Goal: Task Accomplishment & Management: Complete application form

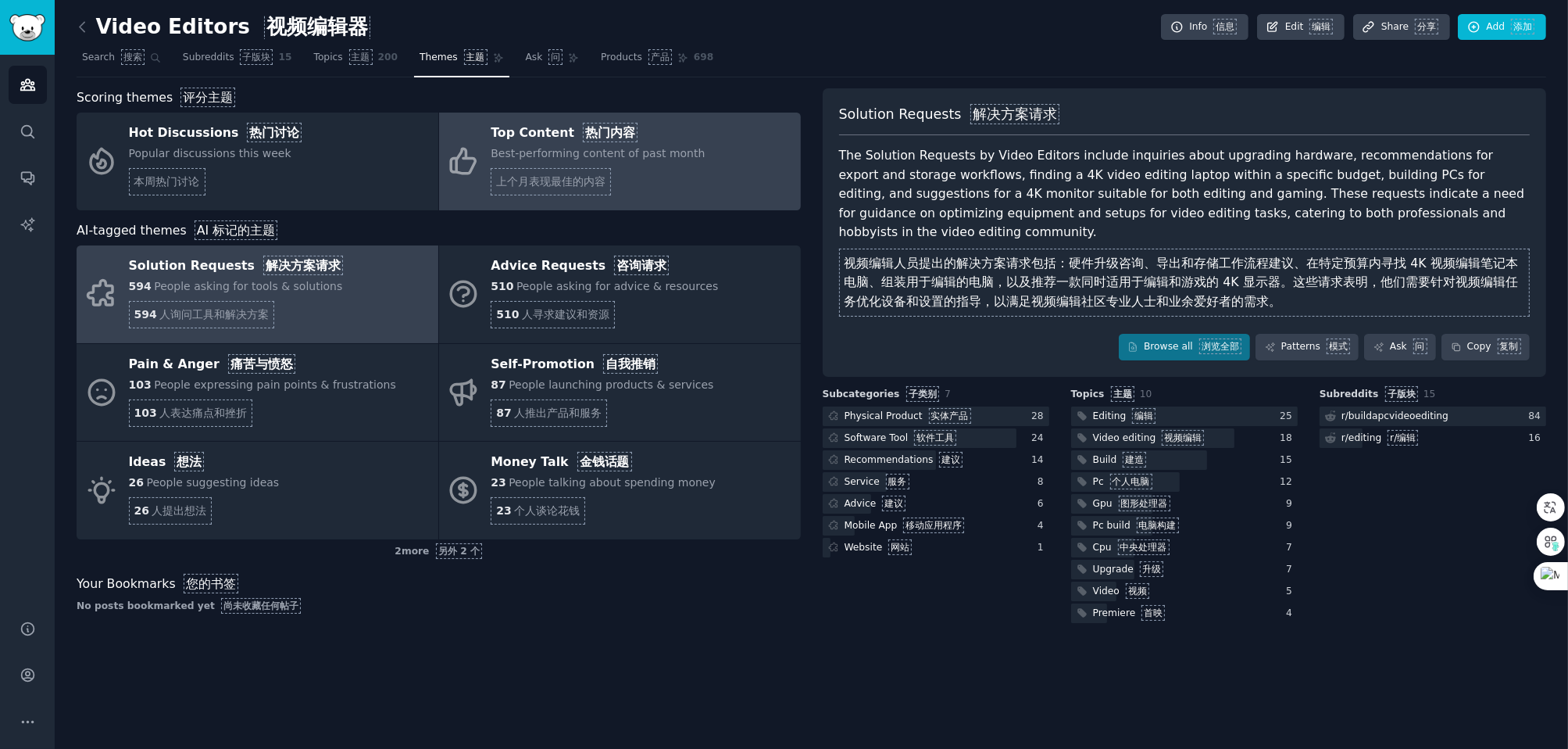
click at [529, 185] on font "上个月表现最佳的内容" at bounding box center [551, 181] width 109 height 13
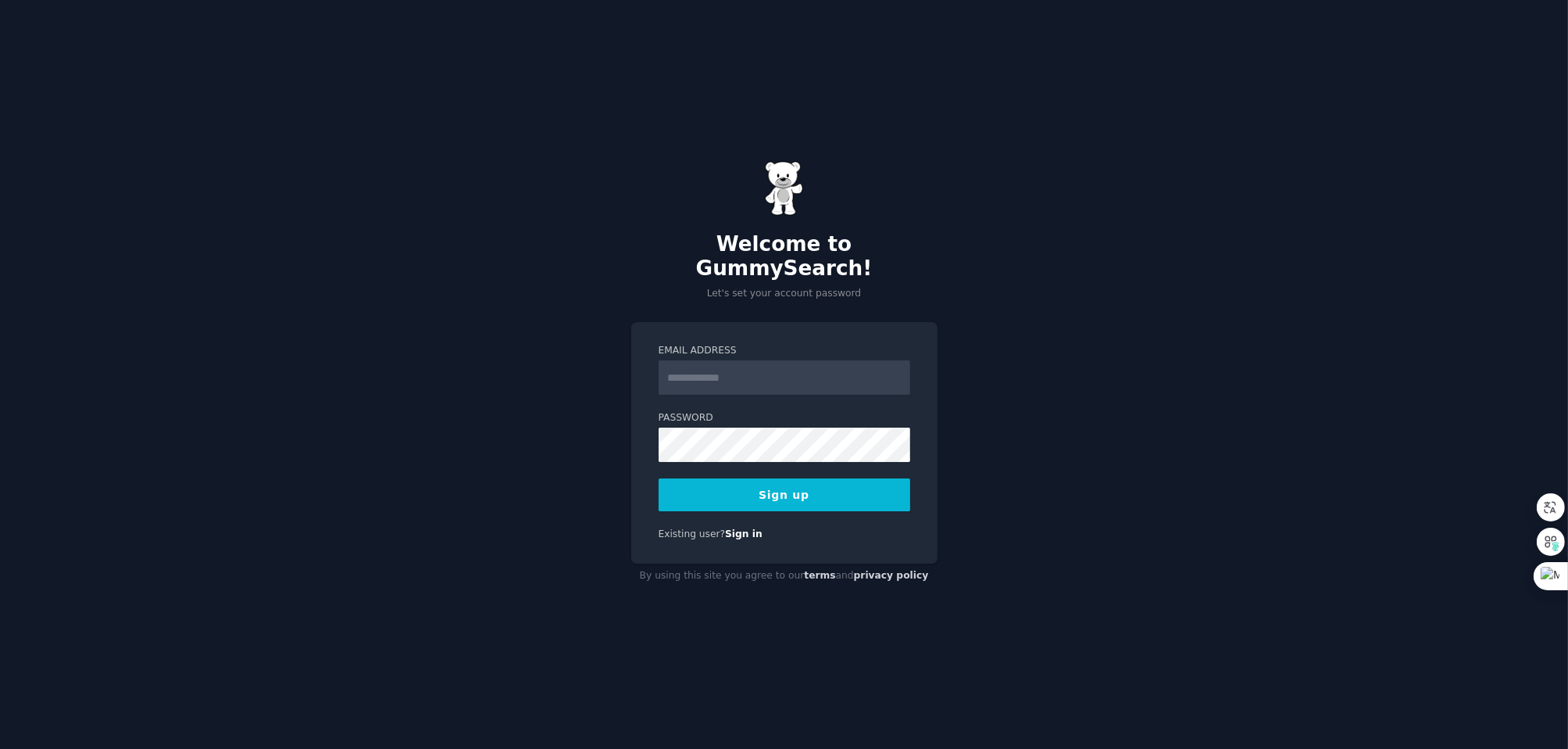
drag, startPoint x: 0, startPoint y: 0, endPoint x: 738, endPoint y: 368, distance: 824.7
click at [738, 368] on input "Email Address" at bounding box center [784, 377] width 252 height 34
drag, startPoint x: 771, startPoint y: 255, endPoint x: 922, endPoint y: 253, distance: 151.0
click at [922, 253] on h2 "Welcome to GummySearch!" at bounding box center [784, 257] width 306 height 50
copy h2 "GummySearch"
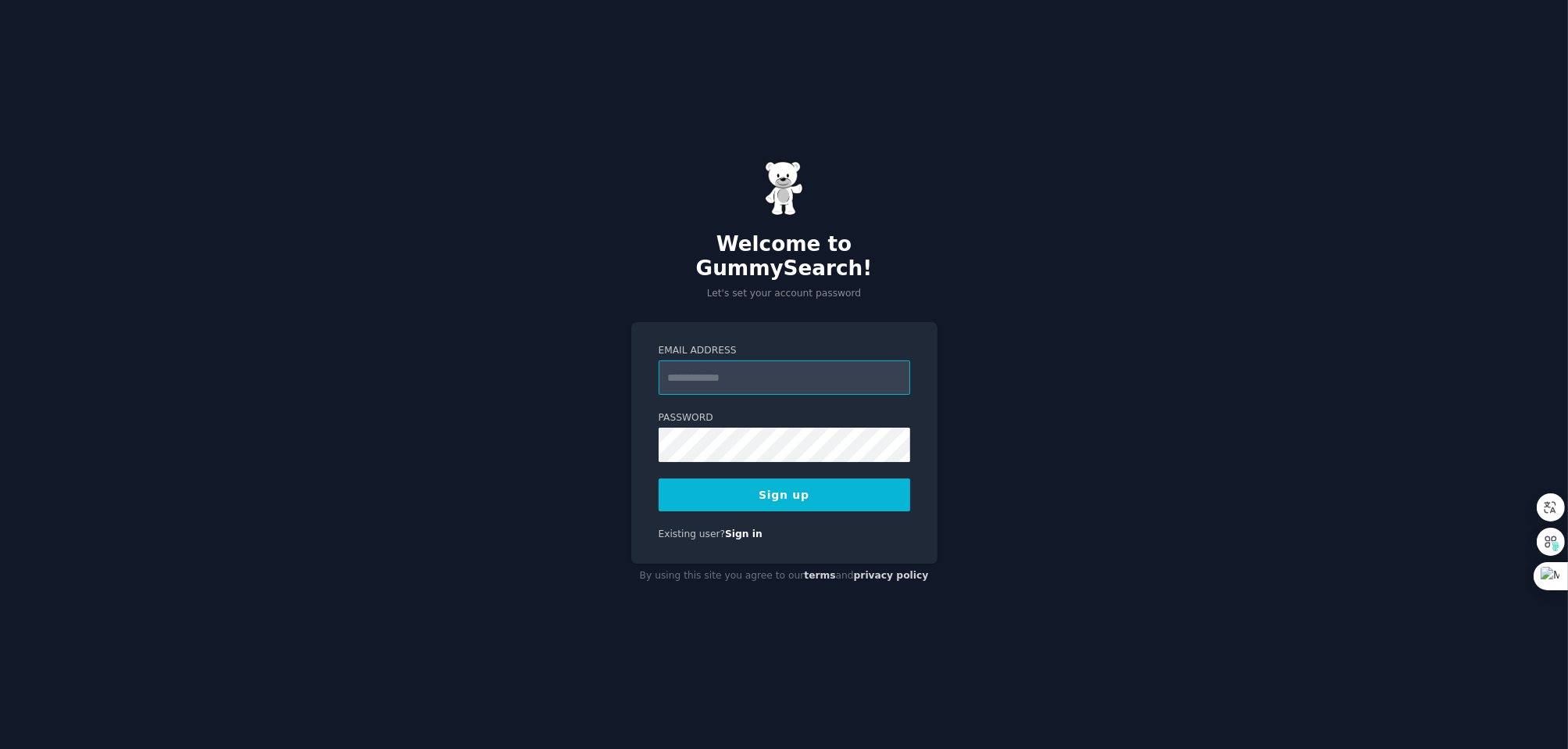
click at [726, 361] on input "Email Address" at bounding box center [784, 377] width 252 height 34
click at [1049, 261] on div "Welcome to GummySearch! Let's set your account password Email Address Password …" at bounding box center [784, 374] width 1568 height 749
click at [762, 369] on input "Email Address" at bounding box center [784, 377] width 252 height 34
type input "**********"
click at [659, 478] on button "Sign up" at bounding box center [784, 494] width 252 height 33
